Goal: Information Seeking & Learning: Learn about a topic

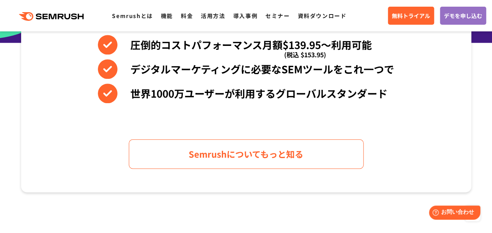
scroll to position [392, 0]
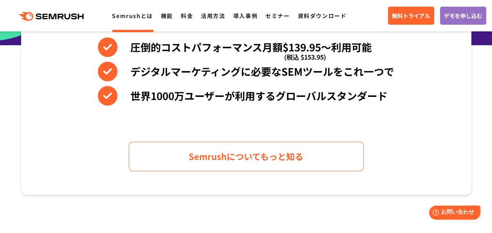
click at [142, 14] on link "Semrushとは" at bounding box center [132, 16] width 41 height 8
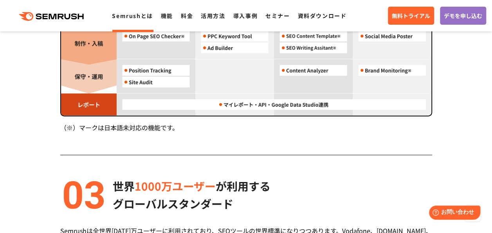
scroll to position [783, 0]
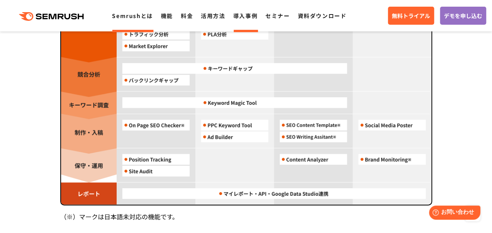
click at [237, 17] on link "導入事例" at bounding box center [245, 16] width 24 height 8
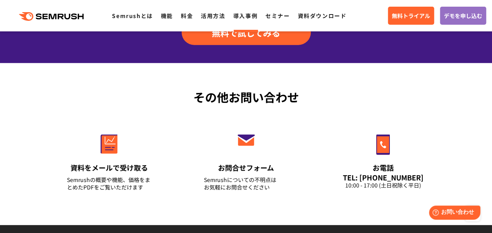
scroll to position [1121, 0]
